Goal: Transaction & Acquisition: Download file/media

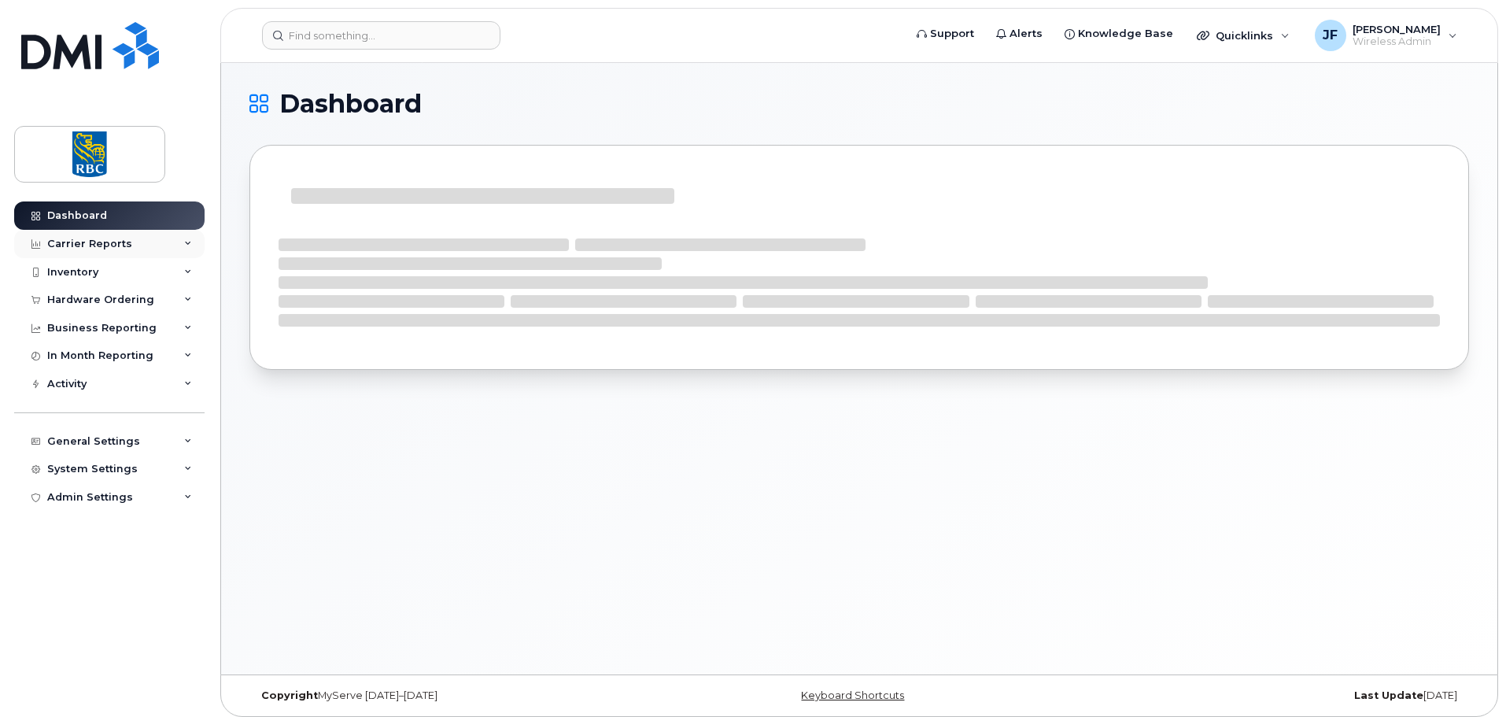
click at [104, 246] on div "Carrier Reports" at bounding box center [89, 244] width 85 height 13
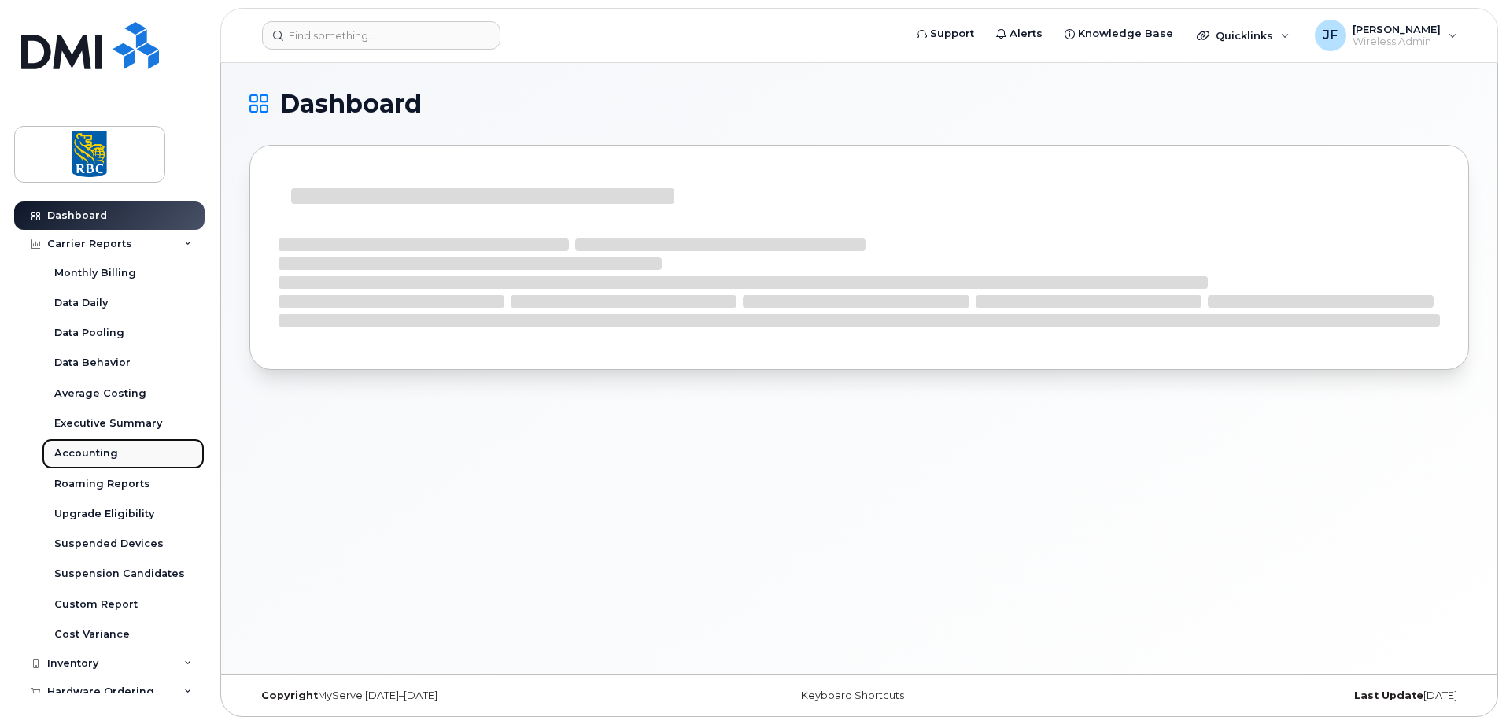
click at [101, 452] on div "Accounting" at bounding box center [86, 453] width 64 height 14
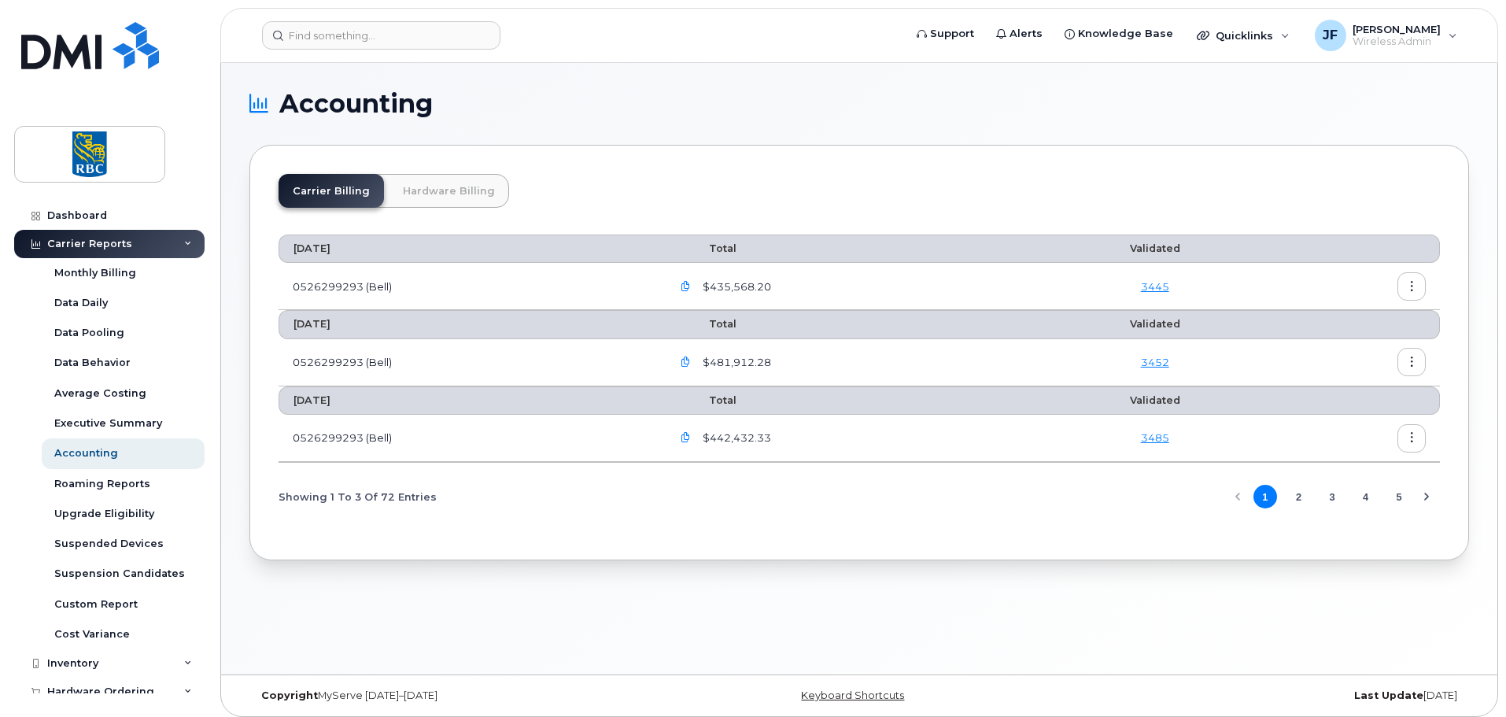
click at [442, 201] on link "Hardware Billing" at bounding box center [449, 191] width 120 height 34
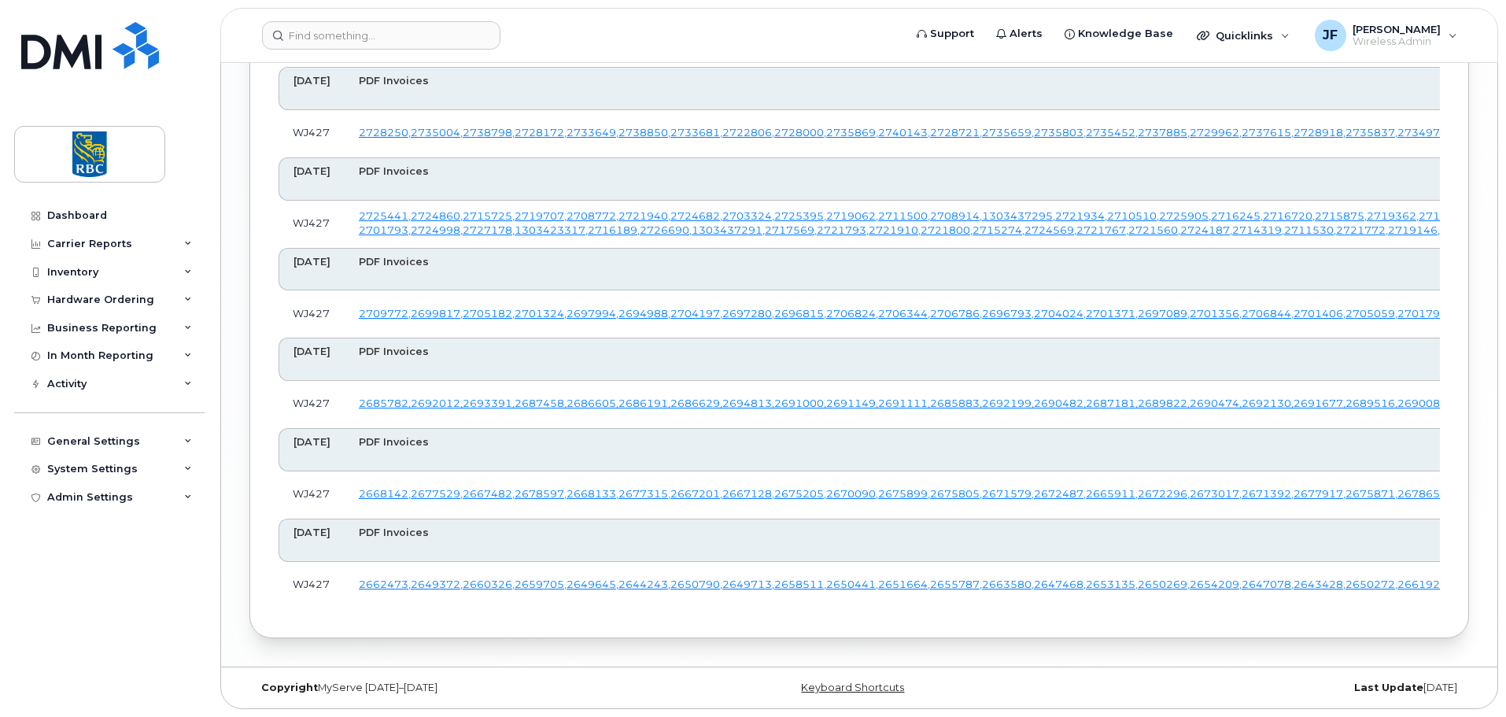
scroll to position [2440, 0]
